Goal: Task Accomplishment & Management: Complete application form

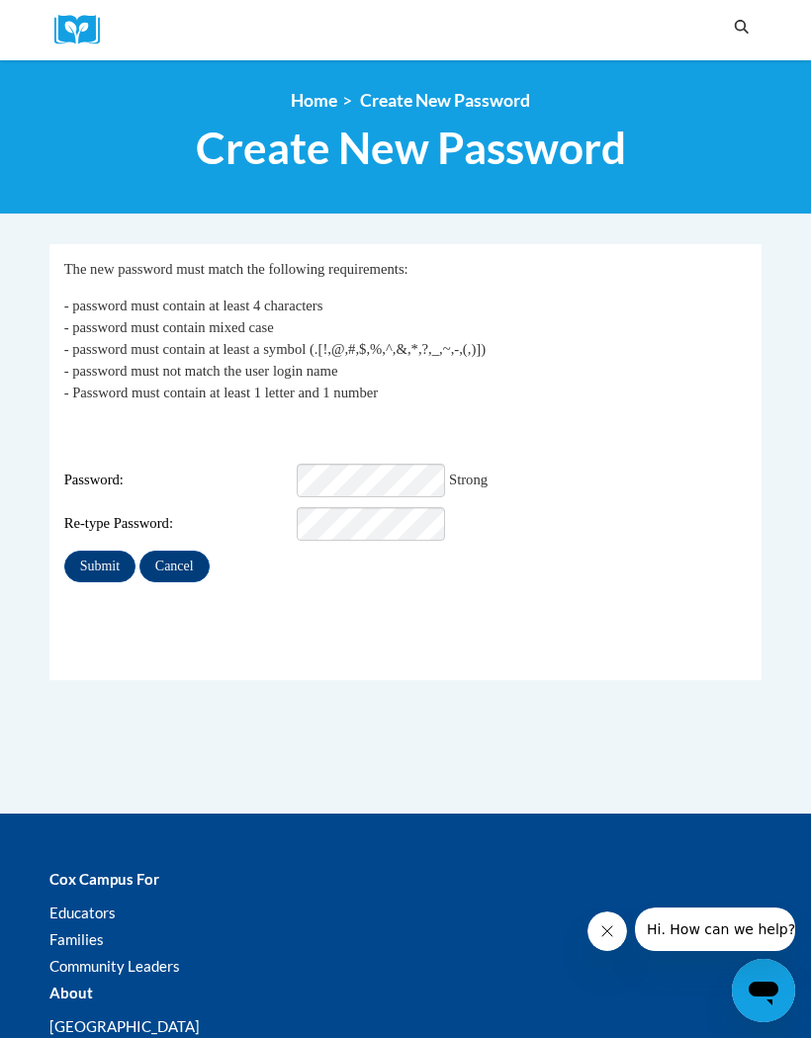
click at [103, 558] on input "Submit" at bounding box center [99, 567] width 71 height 32
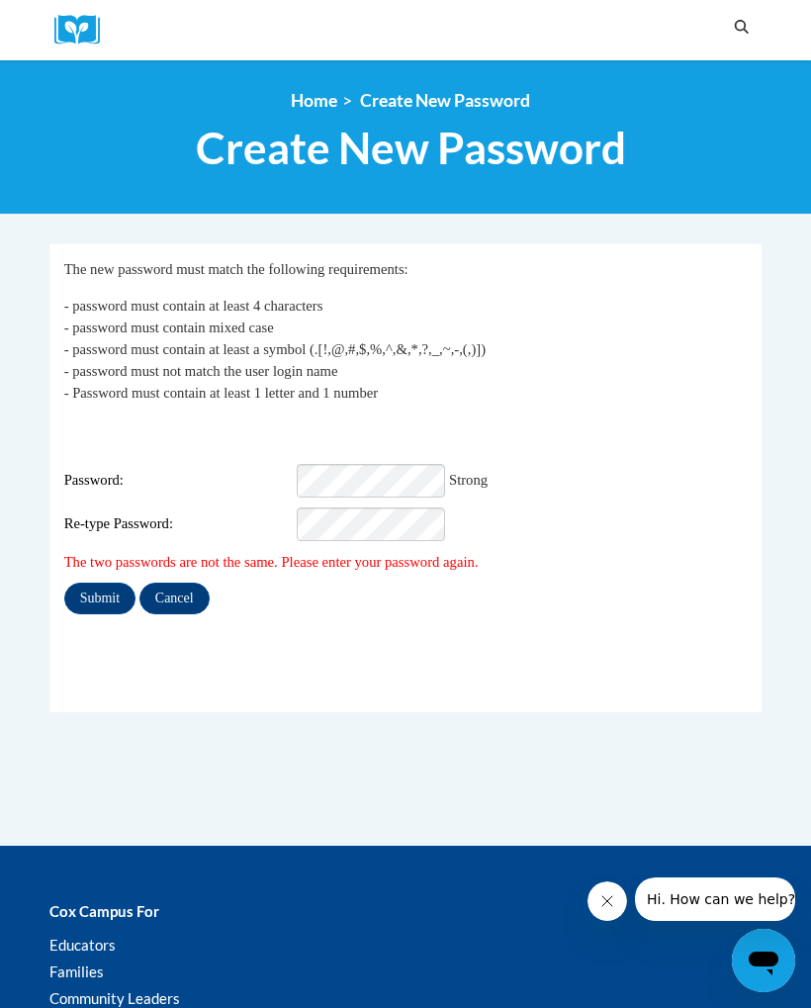
click at [117, 589] on input "Submit" at bounding box center [99, 598] width 71 height 32
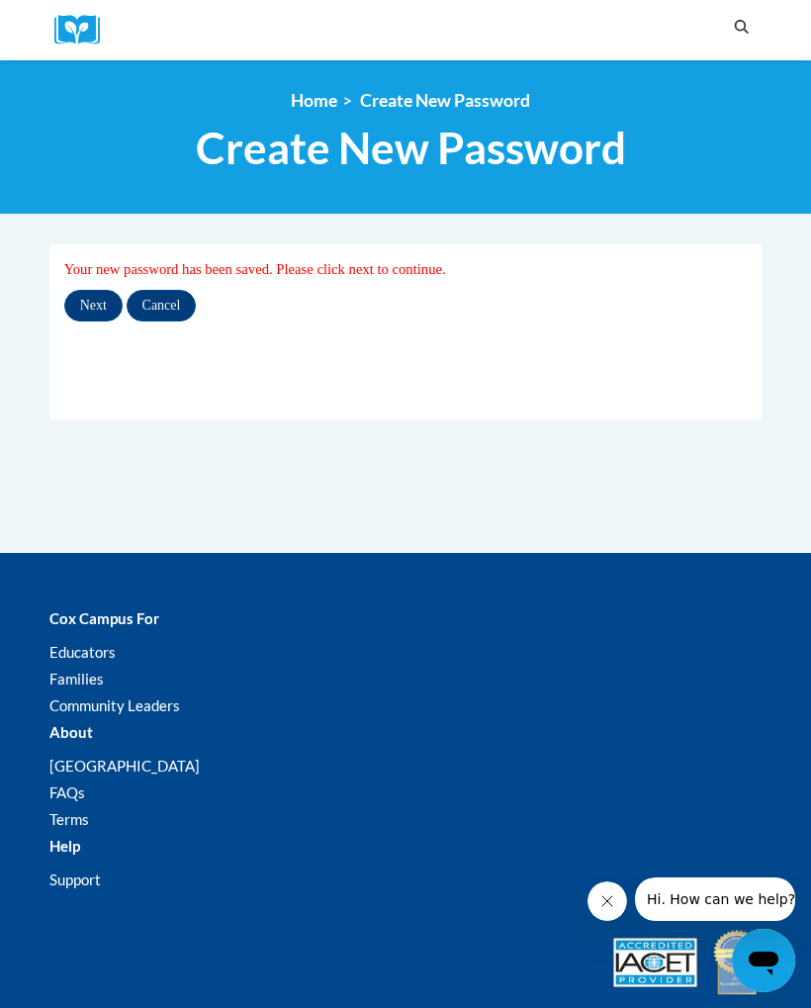
click at [76, 301] on input "Next" at bounding box center [93, 306] width 58 height 32
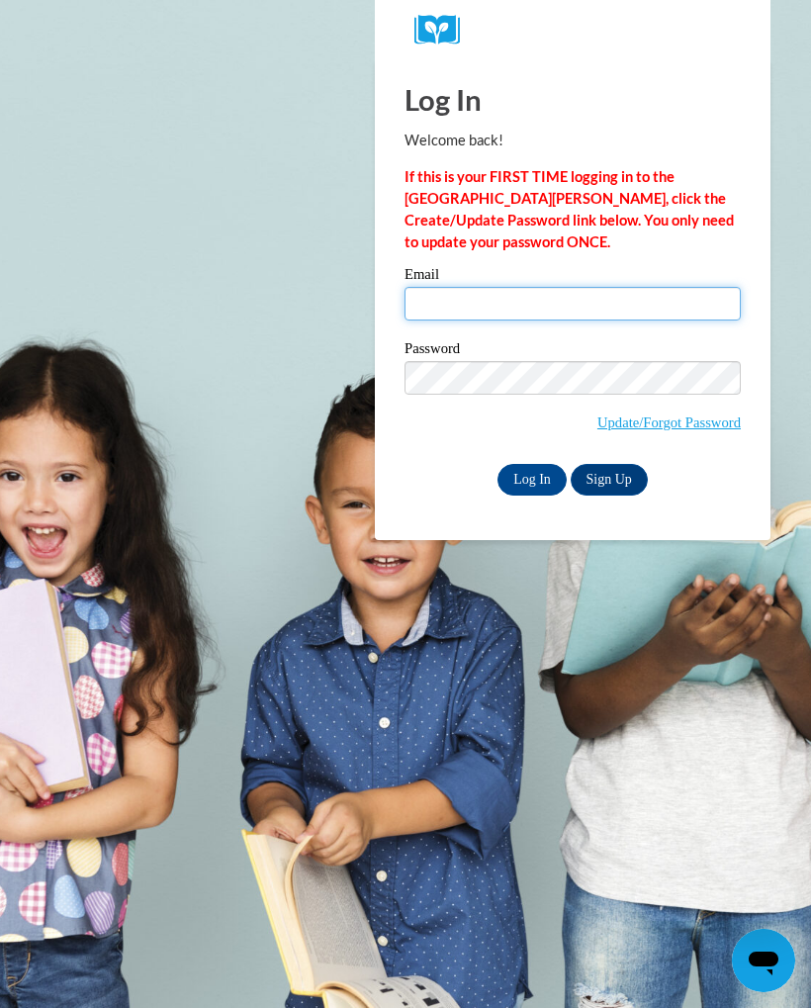
click at [524, 297] on input "Email" at bounding box center [572, 304] width 336 height 34
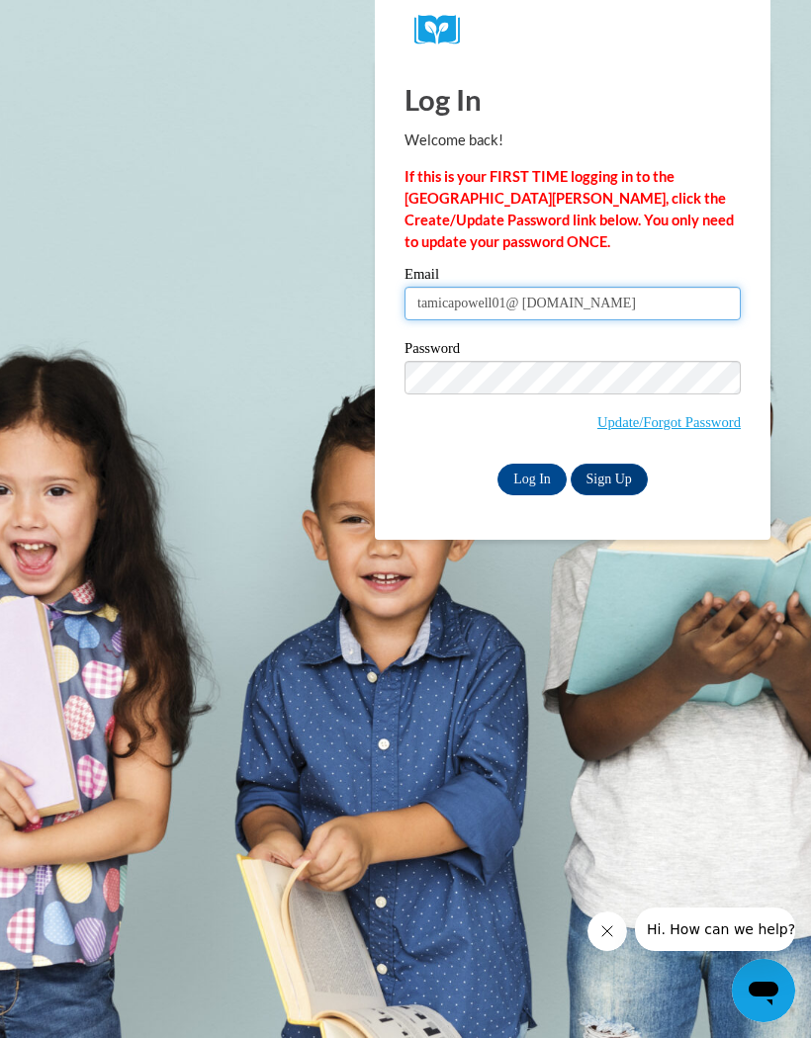
type input "tamicapowell01@ gmail.com"
click at [546, 472] on input "Log In" at bounding box center [531, 480] width 69 height 32
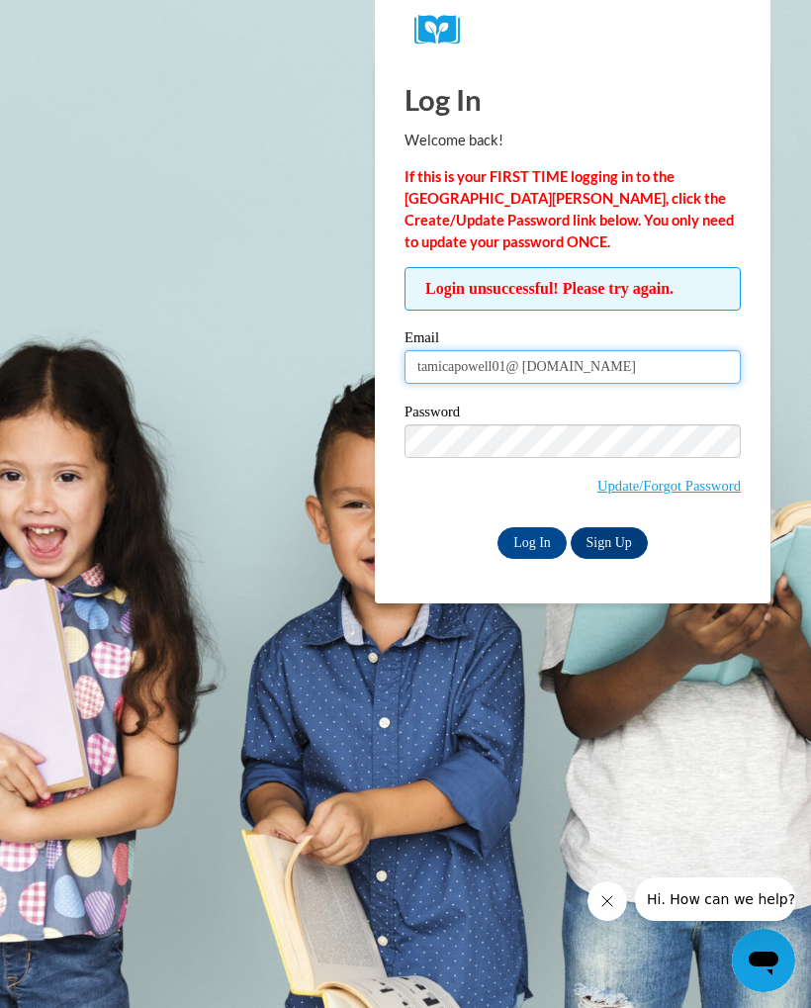
click at [695, 365] on input "tamicapowell01@ [DOMAIN_NAME]" at bounding box center [572, 367] width 336 height 34
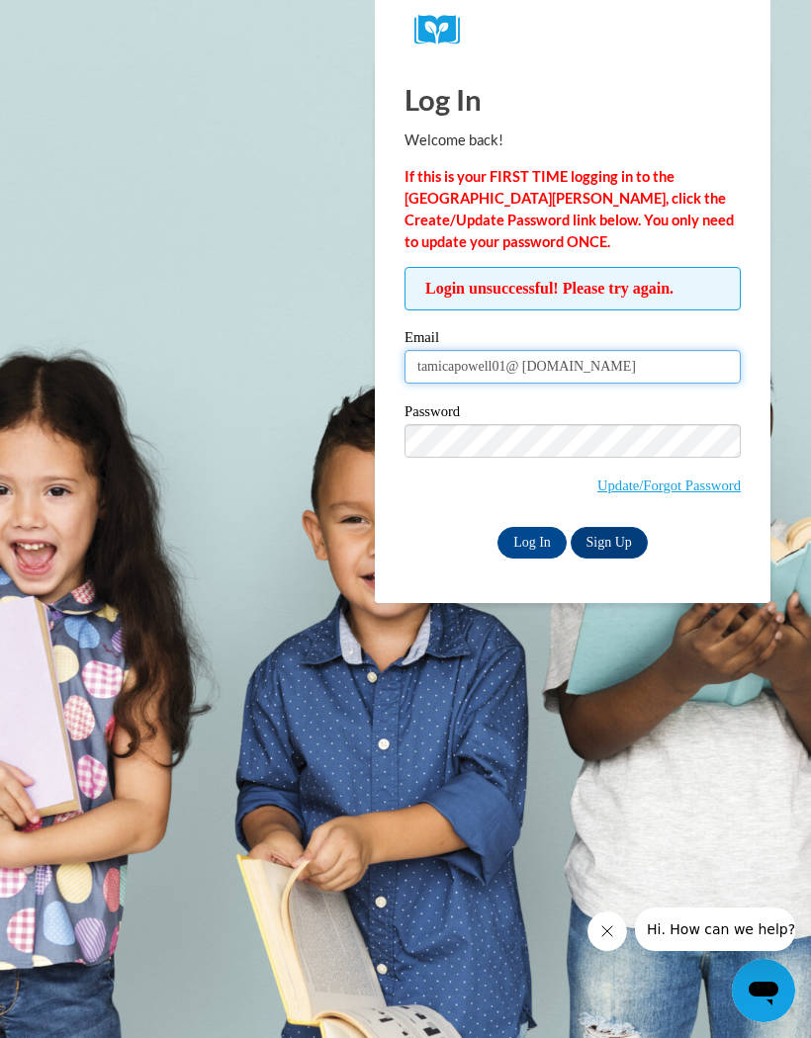
type input "tamicapowell01@ [DOMAIN_NAME]"
click at [539, 521] on div "Email tamicapowell01@ gmail.com Password Update/Forgot Password Log In Sign Up …" at bounding box center [572, 443] width 336 height 227
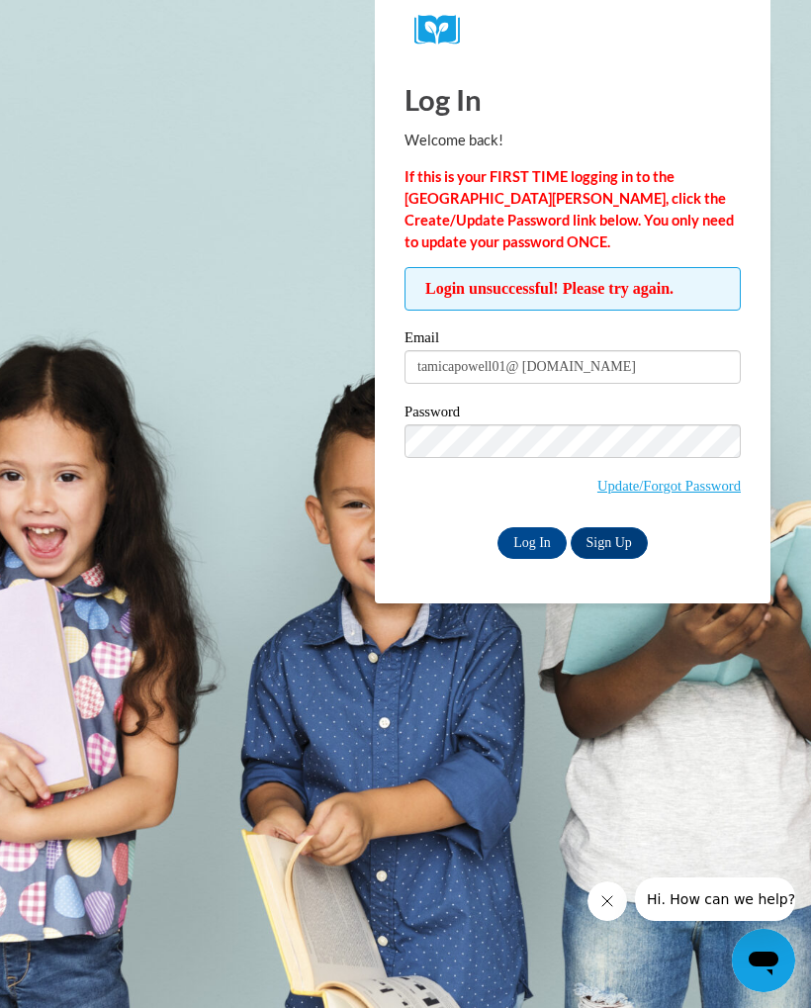
click at [529, 549] on input "Log In" at bounding box center [531, 543] width 69 height 32
